Goal: Task Accomplishment & Management: Complete application form

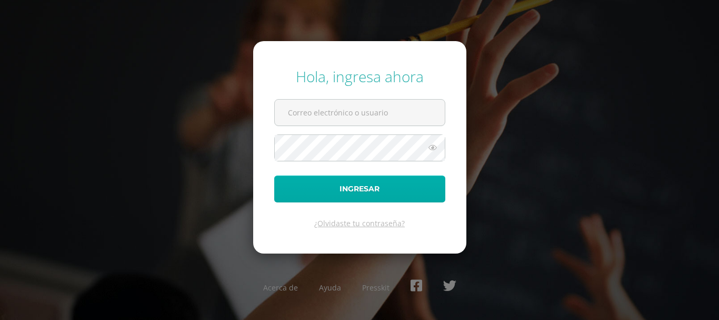
type input "[EMAIL_ADDRESS][DOMAIN_NAME]"
click at [370, 180] on button "Ingresar" at bounding box center [359, 188] width 171 height 27
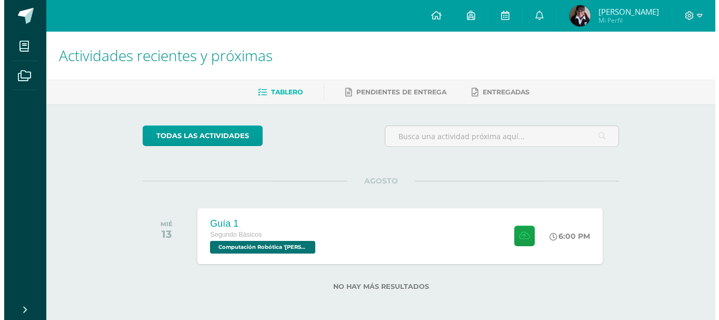
scroll to position [4, 0]
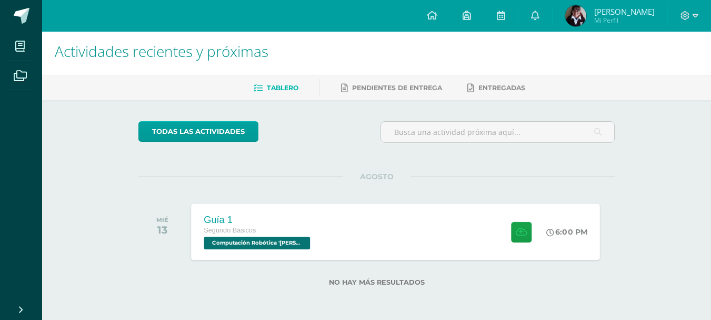
click at [349, 237] on div "Guía 1 Segundo Básicos Computación Robótica 'Newton' 6:00 PM Guía 1 Computación…" at bounding box center [396, 231] width 409 height 56
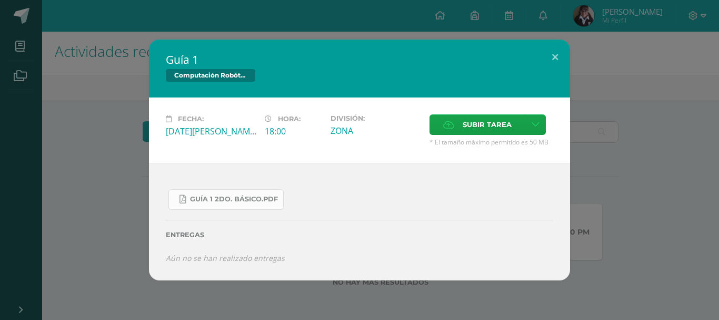
click at [237, 191] on link "Guía 1 2do. Básico.pdf" at bounding box center [226, 199] width 115 height 21
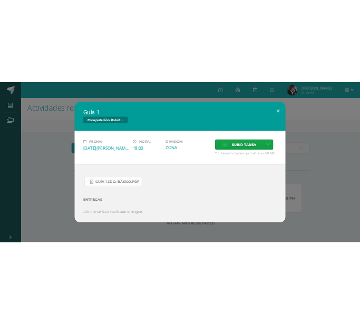
scroll to position [0, 0]
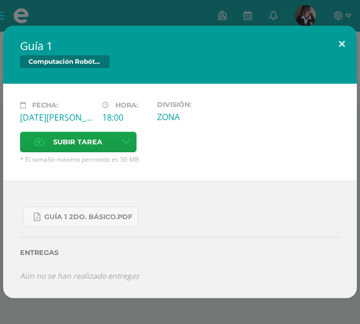
click at [340, 38] on button at bounding box center [341, 44] width 30 height 36
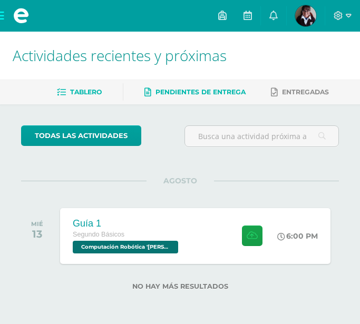
click at [204, 87] on link "Pendientes de entrega" at bounding box center [194, 92] width 101 height 17
click at [62, 91] on icon at bounding box center [61, 92] width 9 height 9
click at [312, 17] on img at bounding box center [305, 15] width 21 height 21
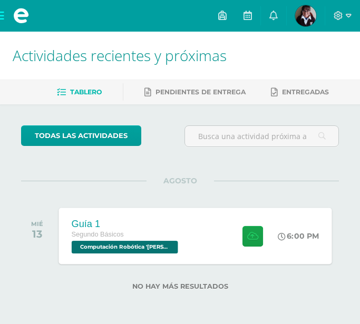
click at [182, 243] on div "Guía 1 Segundo Básicos Computación Robótica 'Newton'" at bounding box center [126, 235] width 134 height 56
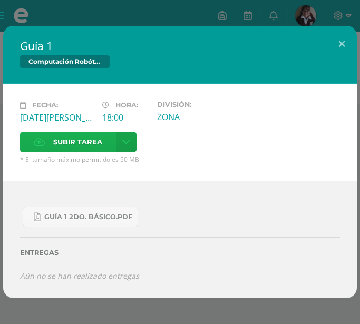
click at [69, 142] on span "Subir tarea" at bounding box center [77, 141] width 49 height 19
click at [0, 0] on input "Subir tarea" at bounding box center [0, 0] width 0 height 0
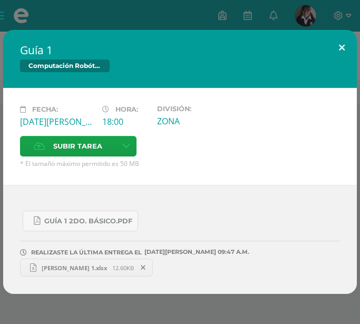
click at [340, 46] on button at bounding box center [341, 48] width 30 height 36
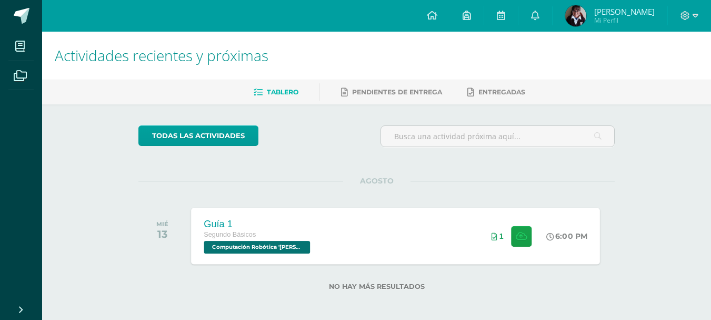
click at [359, 220] on div "Guía 1 Segundo Básicos Computación Robótica 'Newton' 6:00 PM 1 Guía 1 Computaci…" at bounding box center [396, 235] width 409 height 56
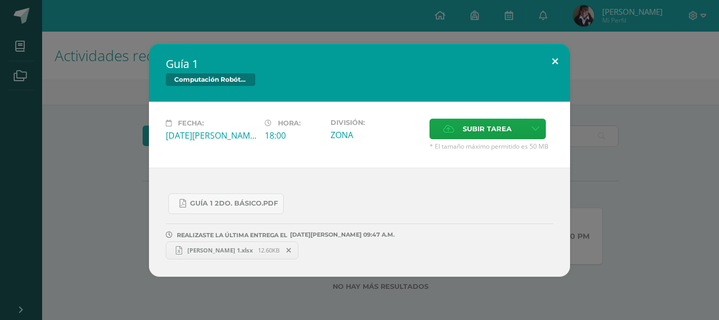
click at [359, 62] on button at bounding box center [555, 62] width 30 height 36
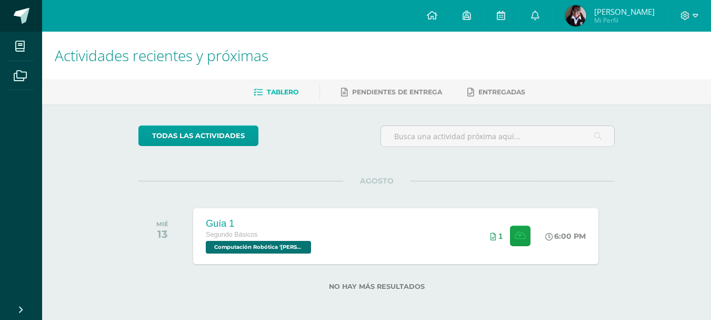
click at [16, 17] on span at bounding box center [22, 16] width 16 height 16
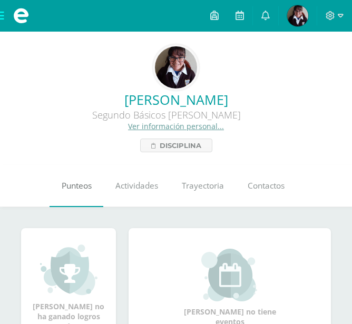
click at [99, 190] on link "Punteos" at bounding box center [76, 186] width 54 height 42
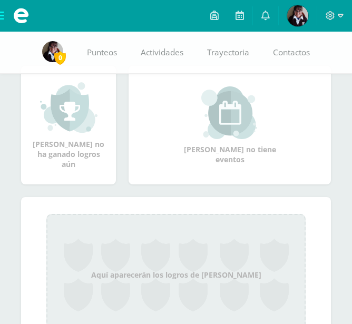
scroll to position [211, 0]
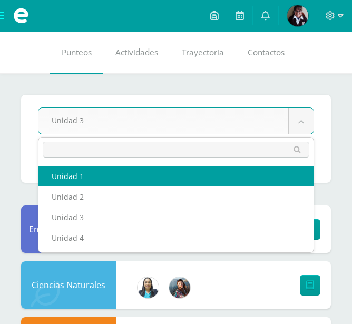
select select "Unidad 1"
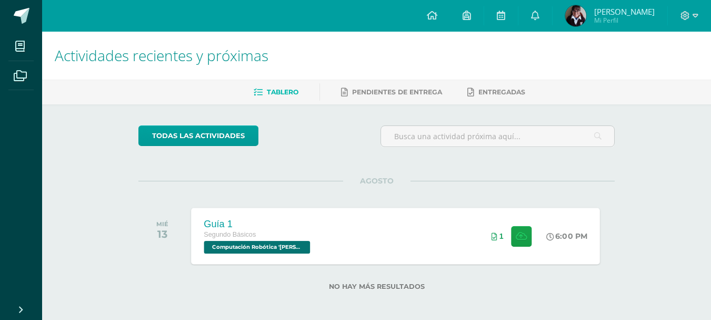
click at [333, 223] on div "Guía 1 Segundo Básicos Computación Robótica '[PERSON_NAME]' 6:00 PM 1 Guía 1 Co…" at bounding box center [396, 235] width 409 height 56
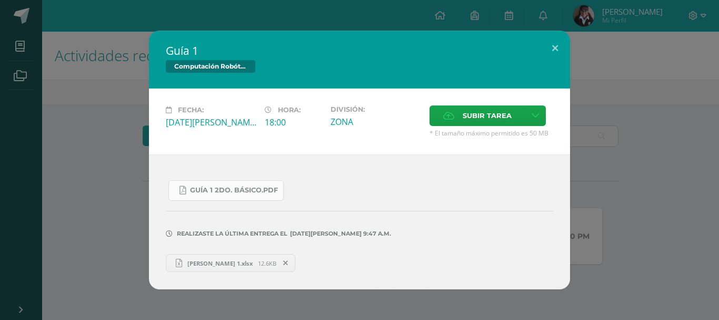
click at [249, 185] on link "Guía 1 2do. Básico.pdf" at bounding box center [226, 190] width 115 height 21
click at [493, 112] on span "Subir tarea" at bounding box center [487, 115] width 49 height 19
click at [0, 0] on input "Subir tarea" at bounding box center [0, 0] width 0 height 0
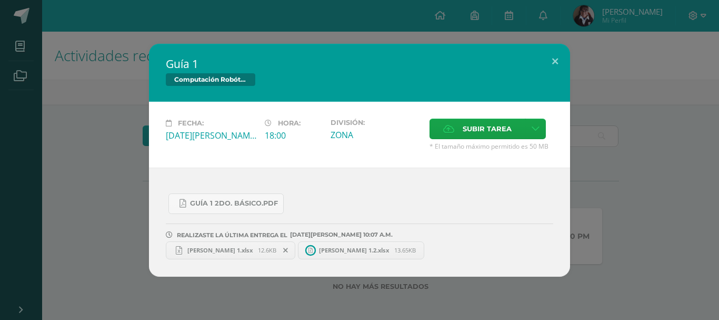
click at [288, 247] on icon at bounding box center [285, 249] width 5 height 7
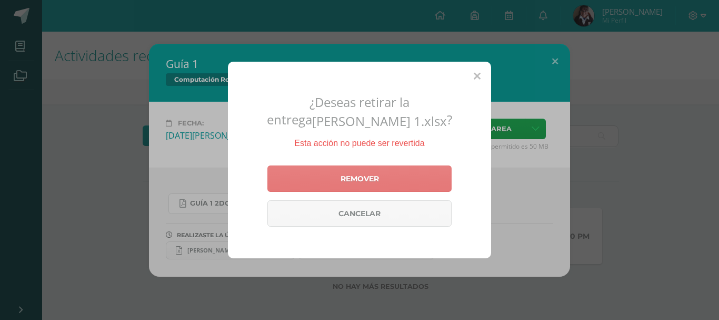
click at [360, 176] on link "Remover" at bounding box center [359, 178] width 184 height 26
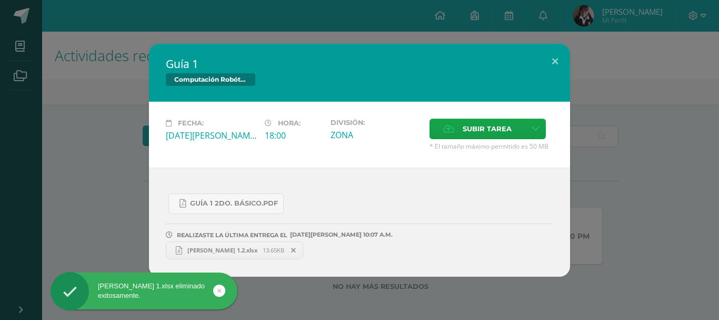
click at [45, 128] on div "Guía 1 Computación Robótica Fecha: [DATE][PERSON_NAME] Hora: 18:00 División: ZO…" at bounding box center [359, 160] width 711 height 233
